Goal: Information Seeking & Learning: Learn about a topic

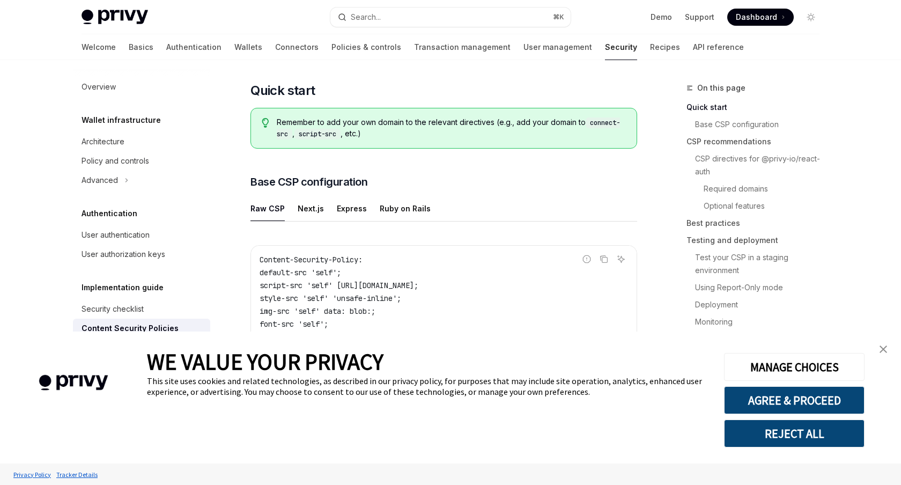
scroll to position [285, 0]
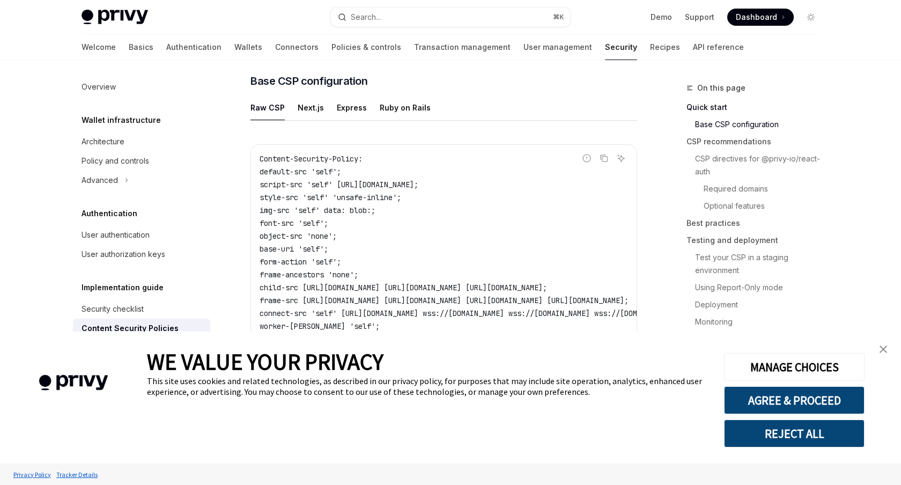
click at [774, 437] on button "REJECT ALL" at bounding box center [794, 433] width 141 height 28
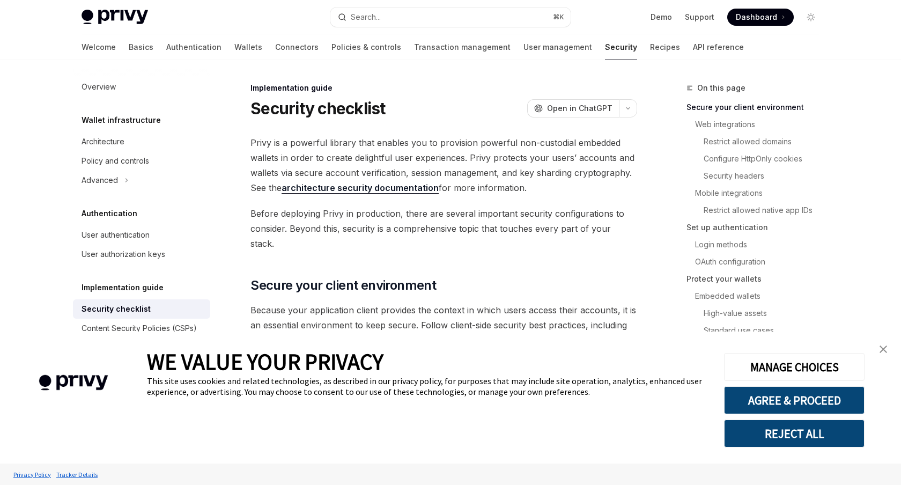
type textarea "*"
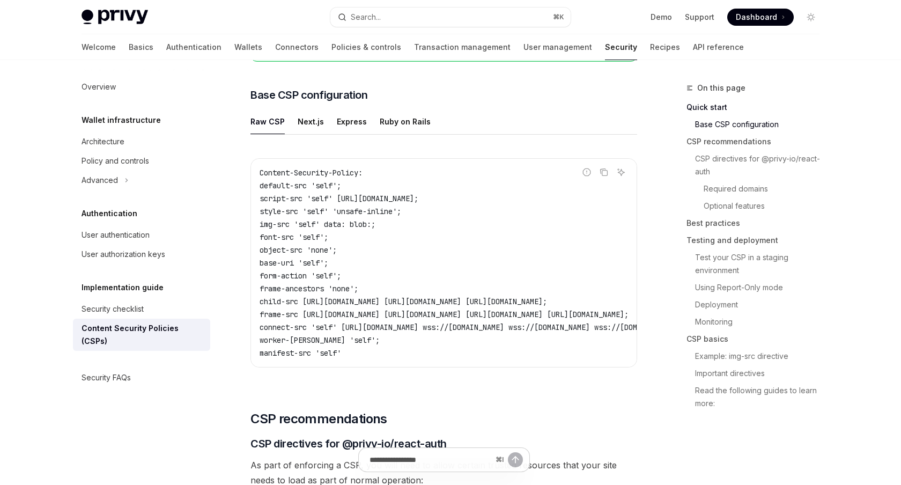
scroll to position [270, 0]
